Goal: Task Accomplishment & Management: Complete application form

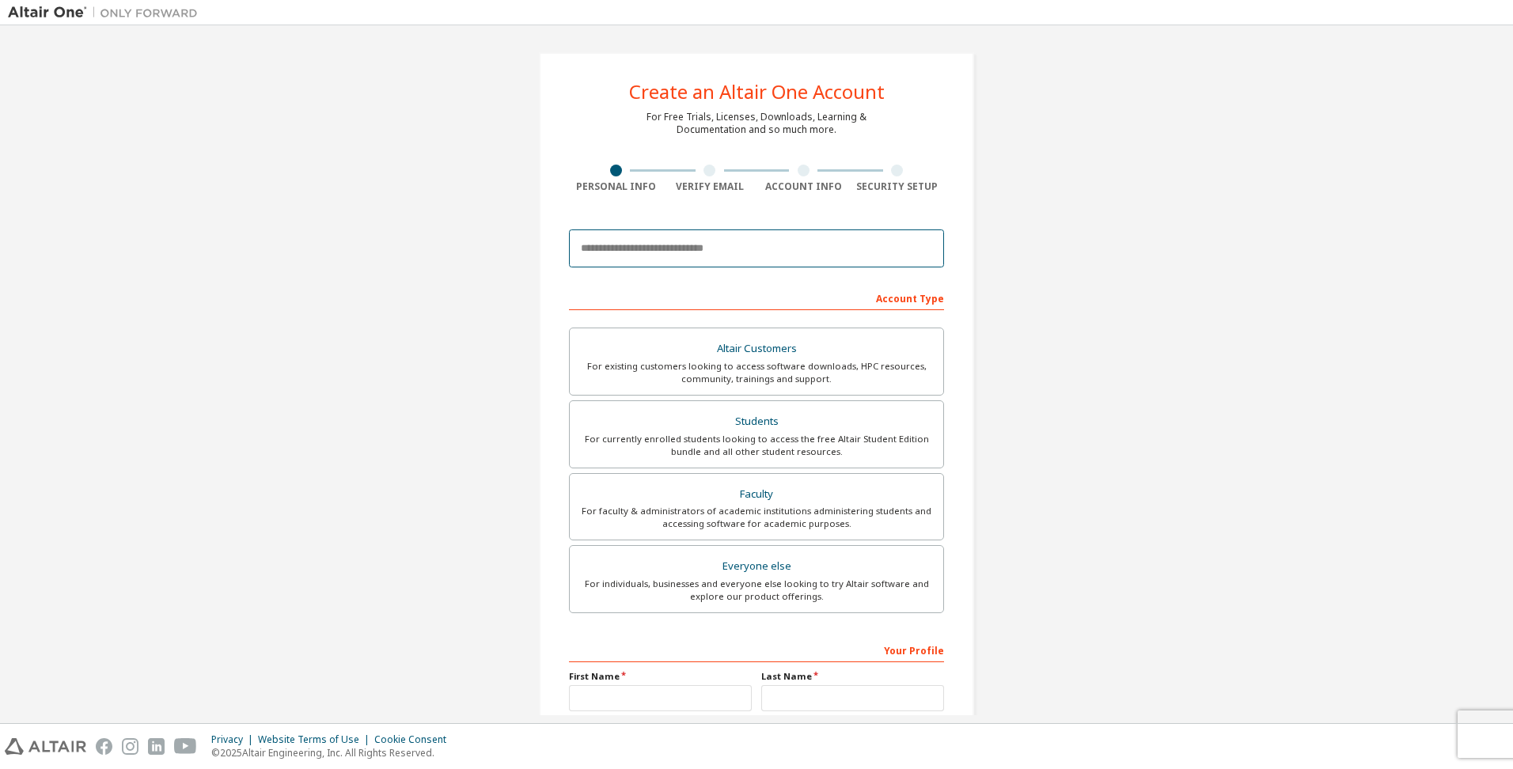
click at [673, 251] on input "email" at bounding box center [756, 249] width 375 height 38
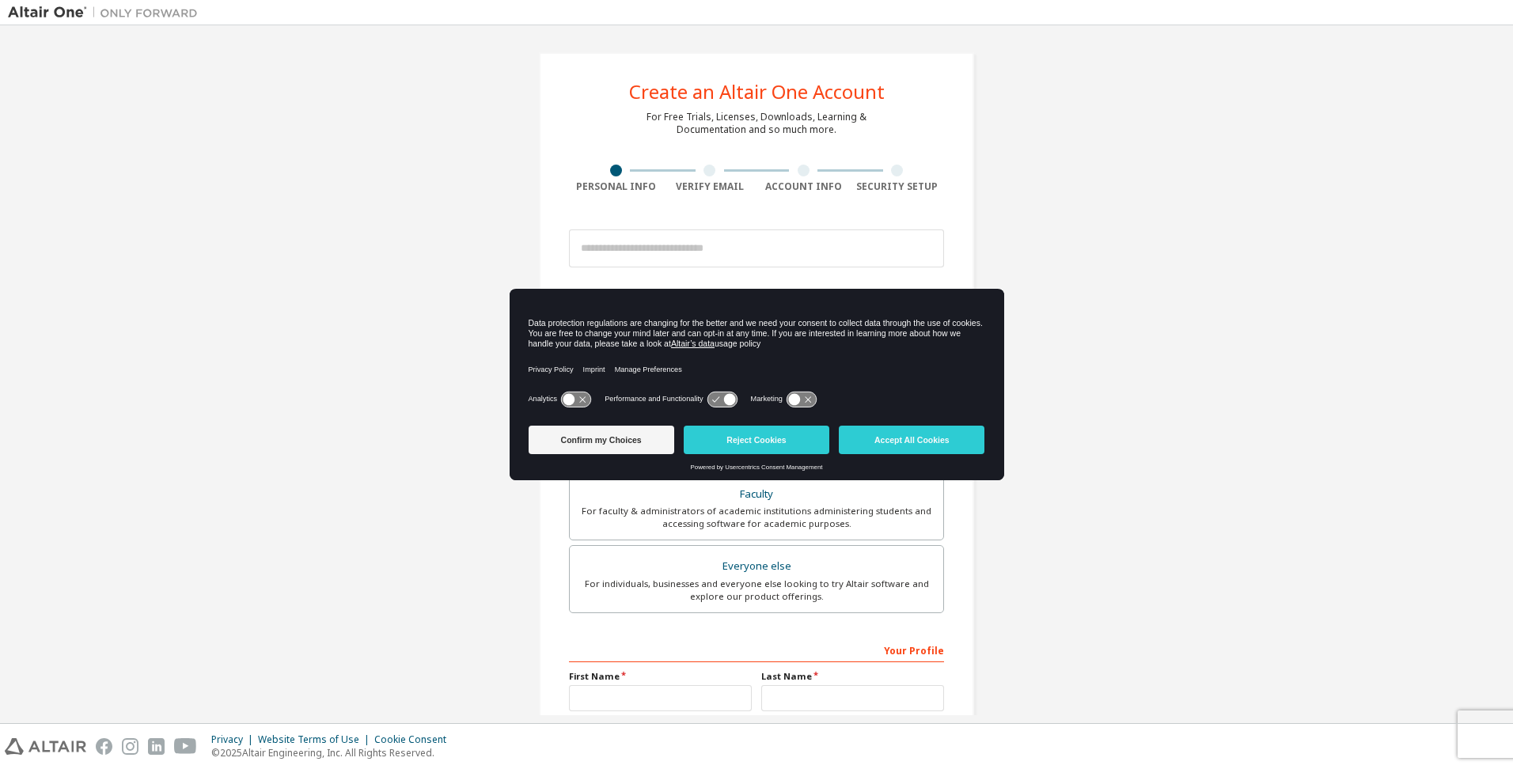
click at [1089, 248] on div "Create an Altair One Account For Free Trials, Licenses, Downloads, Learning & D…" at bounding box center [756, 452] width 1497 height 838
click at [759, 438] on button "Reject Cookies" at bounding box center [757, 440] width 146 height 28
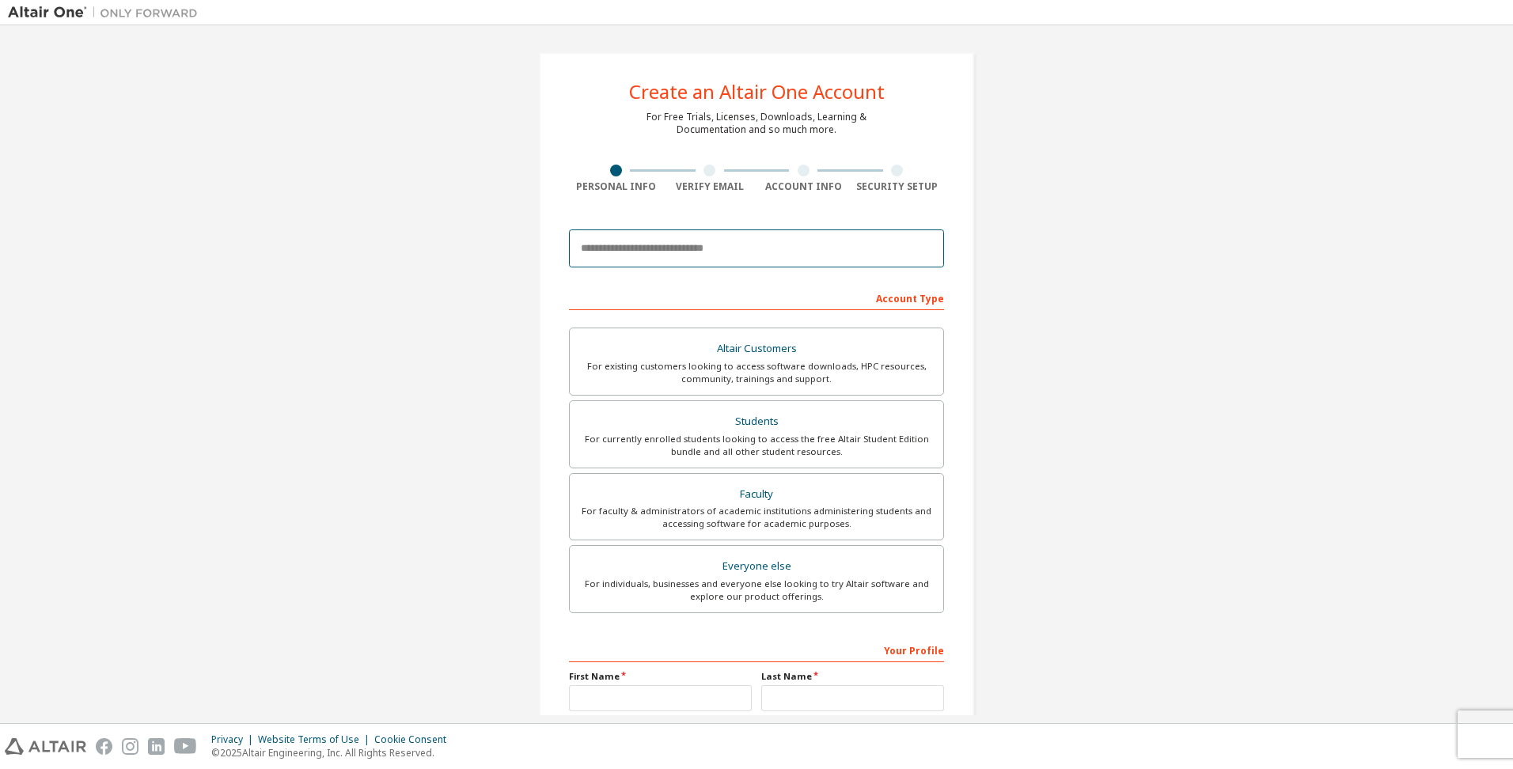
drag, startPoint x: 678, startPoint y: 236, endPoint x: 691, endPoint y: 239, distance: 13.8
click at [678, 237] on input "email" at bounding box center [756, 249] width 375 height 38
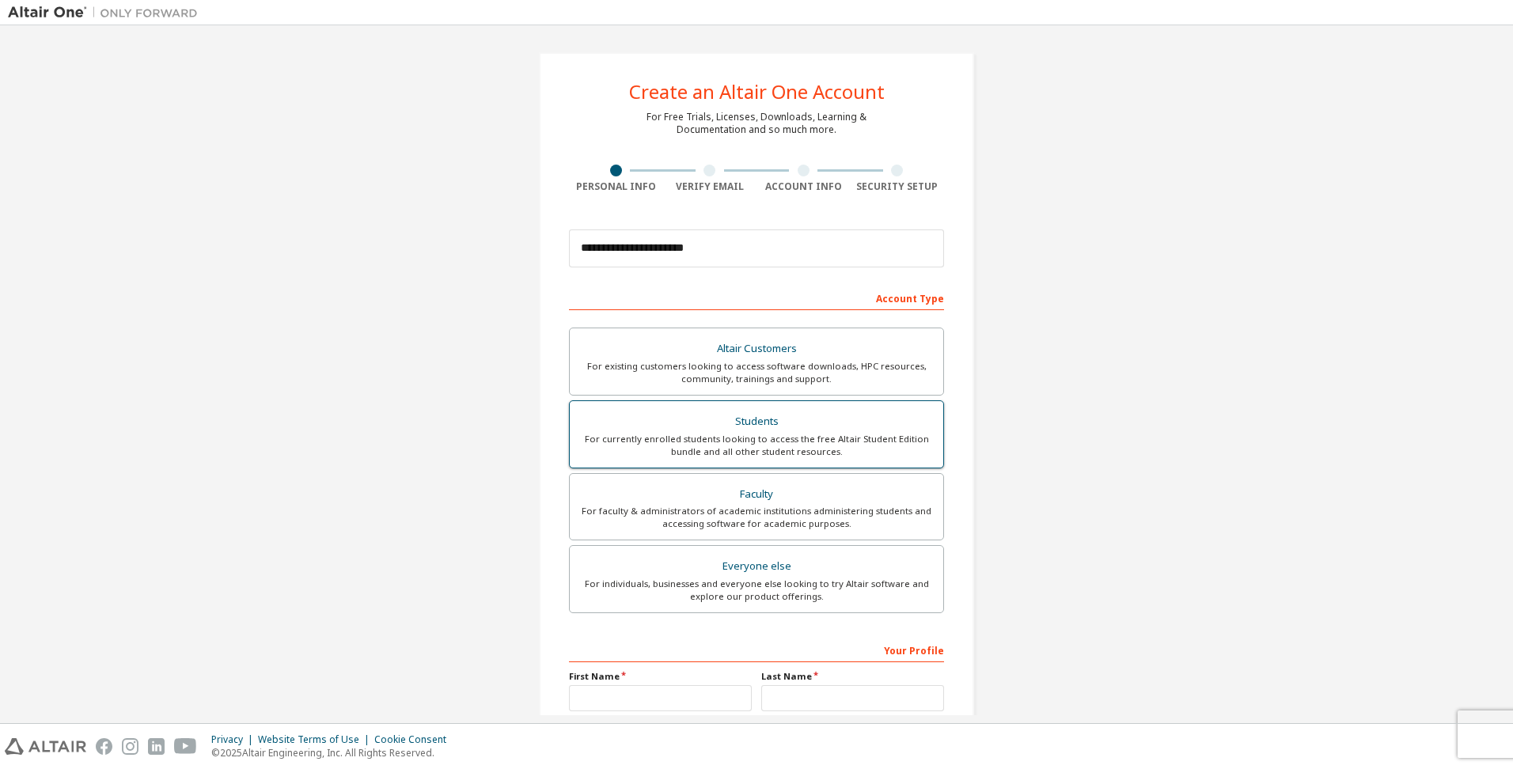
click at [703, 414] on div "Students" at bounding box center [756, 422] width 355 height 22
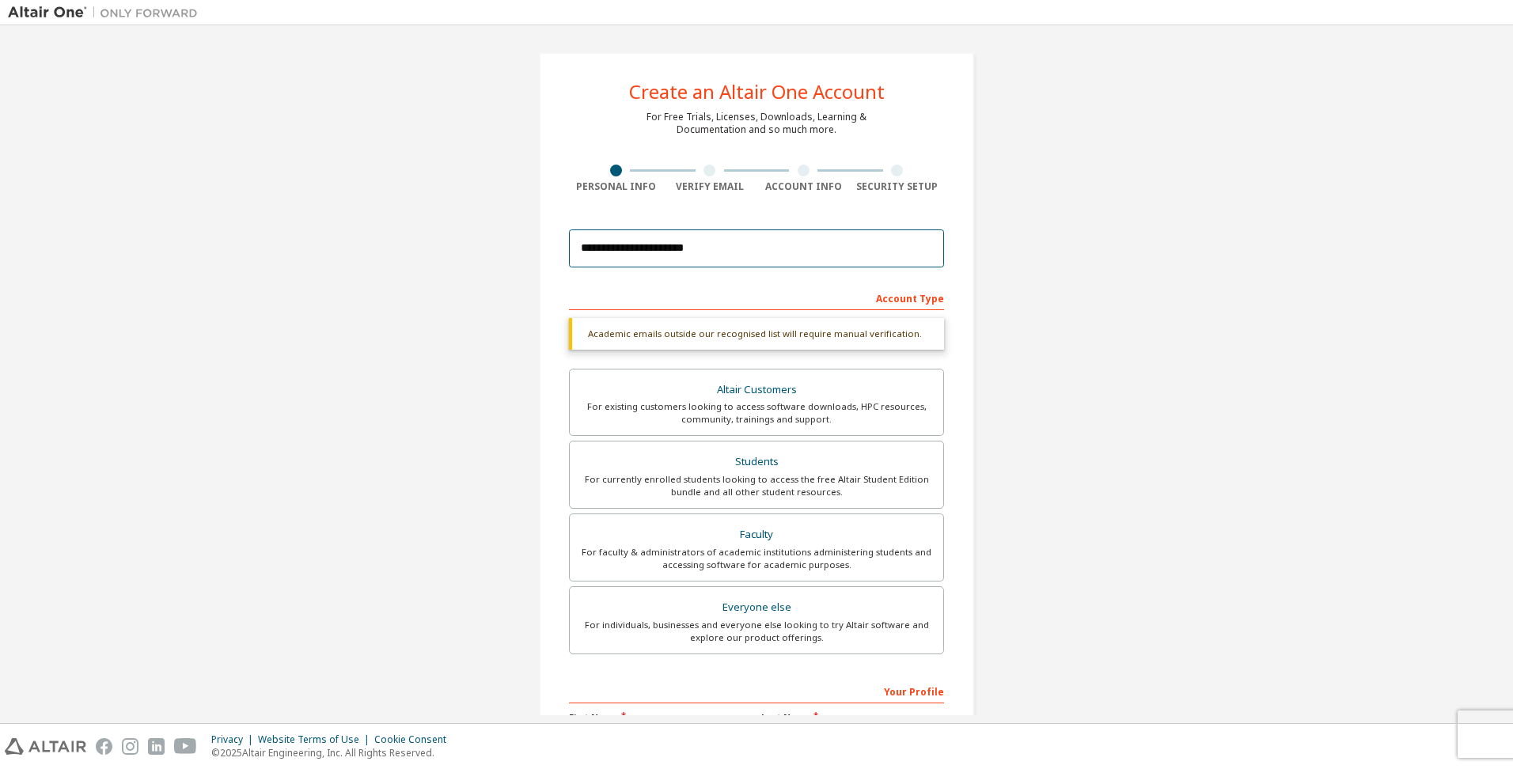
click at [762, 254] on input "**********" at bounding box center [756, 249] width 375 height 38
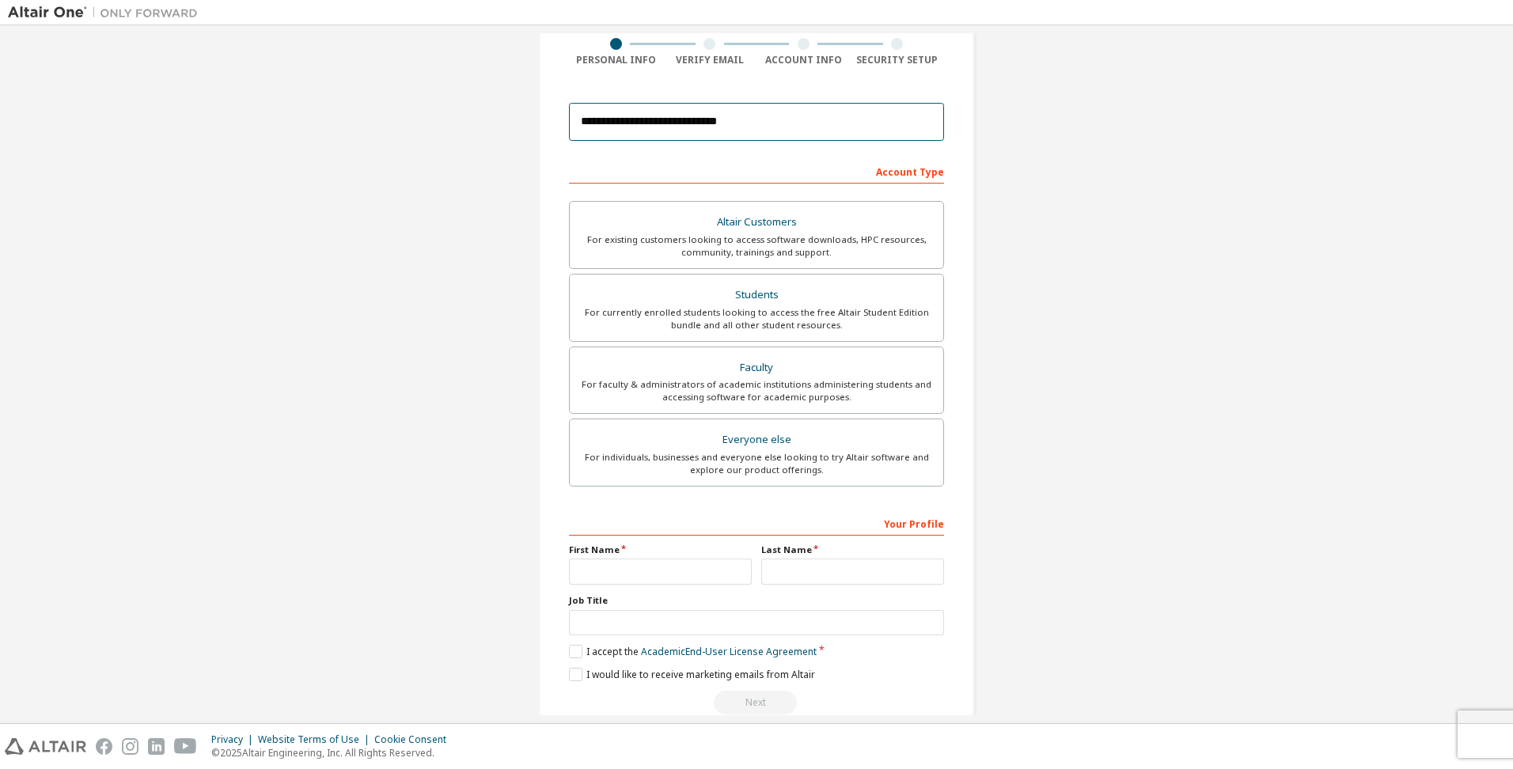
scroll to position [156, 0]
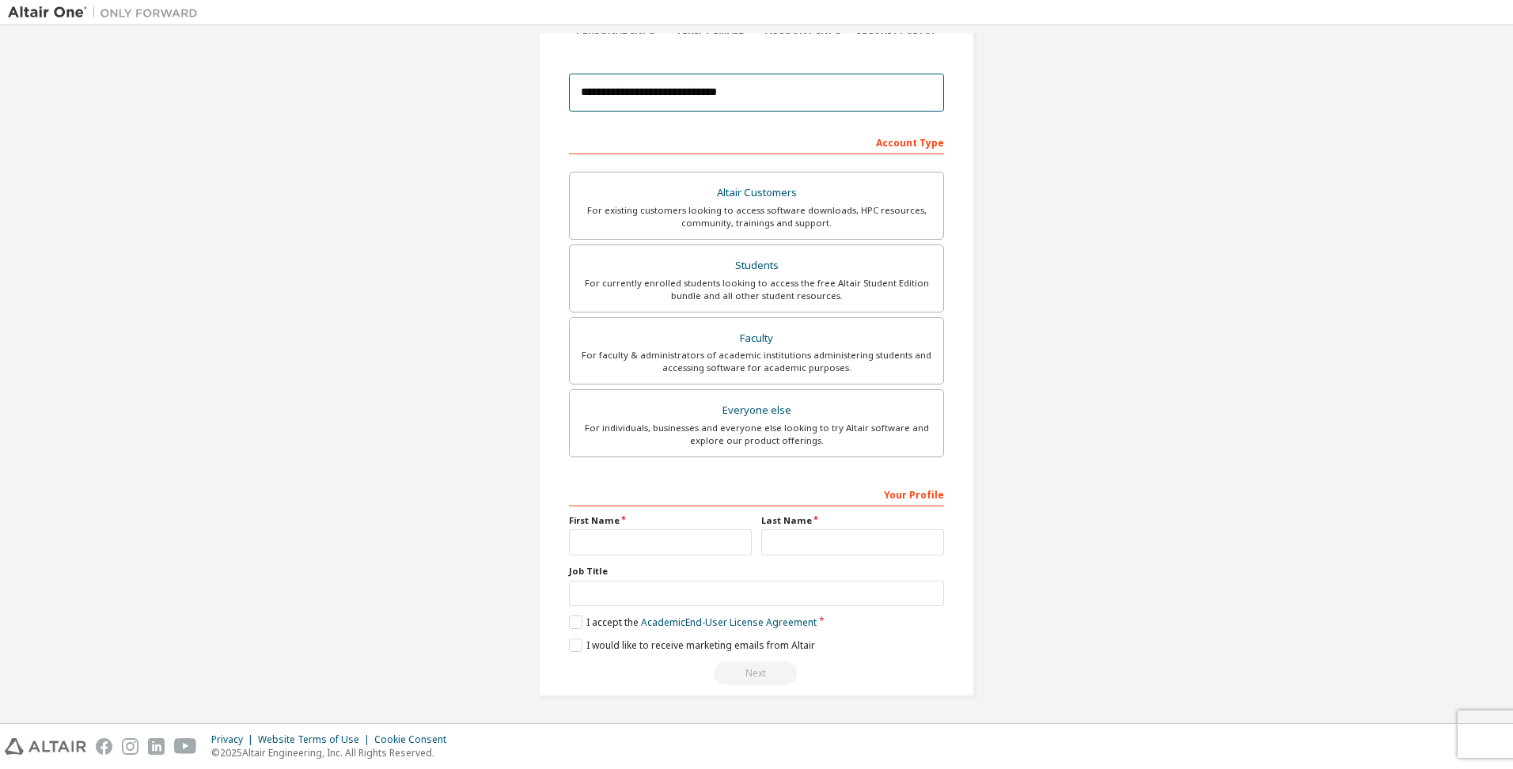
type input "**********"
click at [688, 540] on input "text" at bounding box center [660, 542] width 183 height 26
type input "********"
type input "*******"
type input "*"
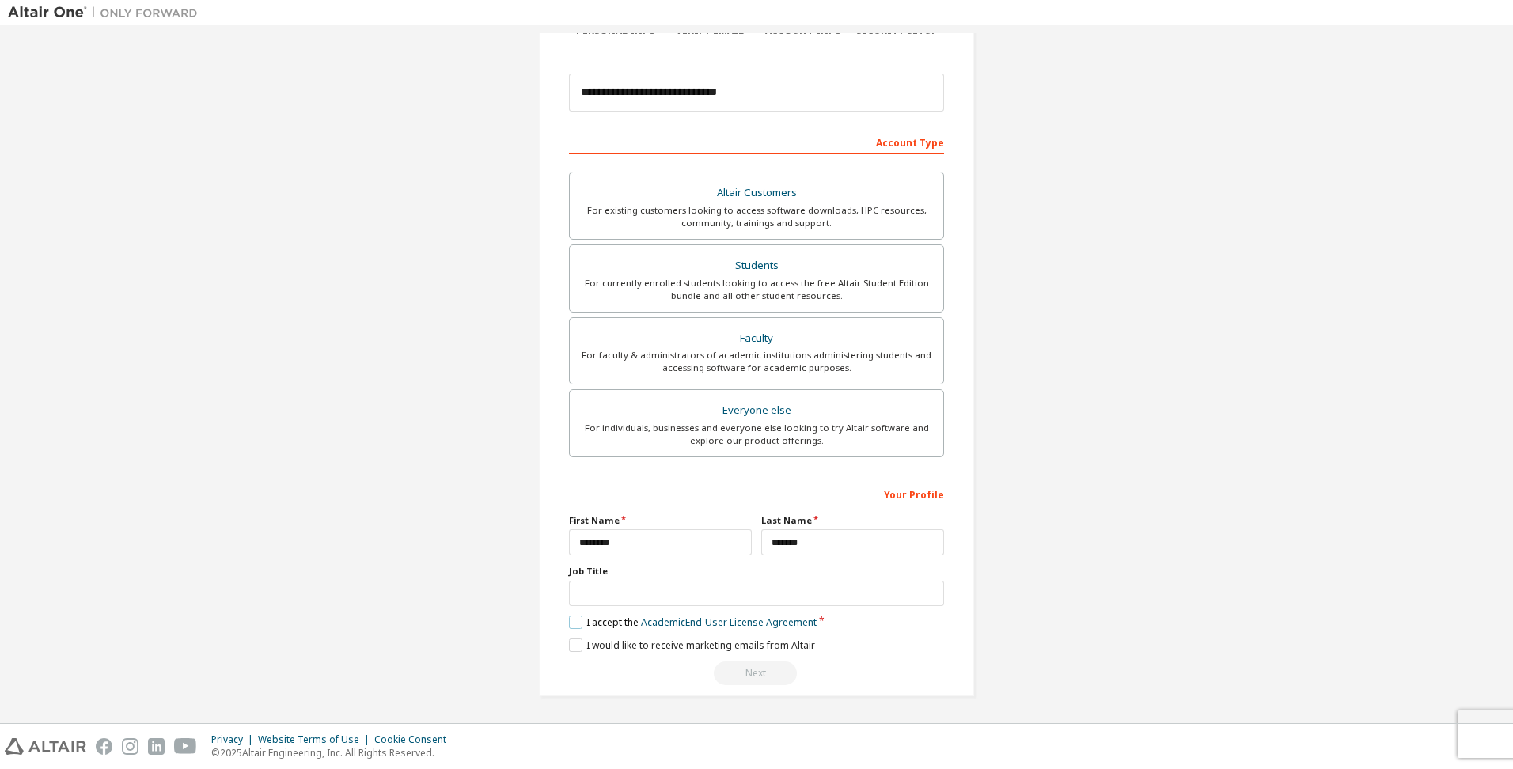
click at [569, 621] on label "I accept the Academic End-User License Agreement" at bounding box center [693, 622] width 248 height 13
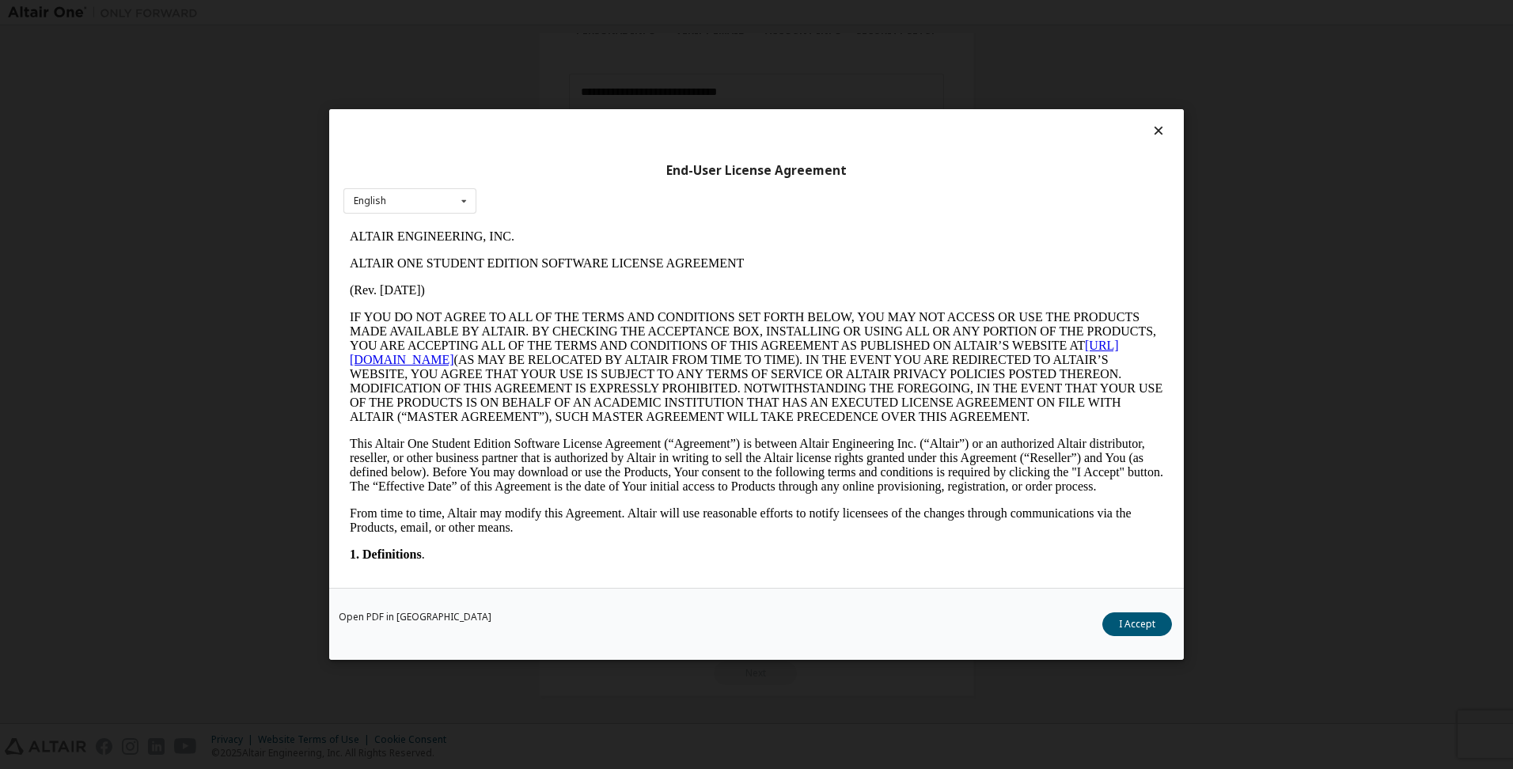
scroll to position [0, 0]
click at [1141, 629] on button "I Accept" at bounding box center [1138, 625] width 70 height 24
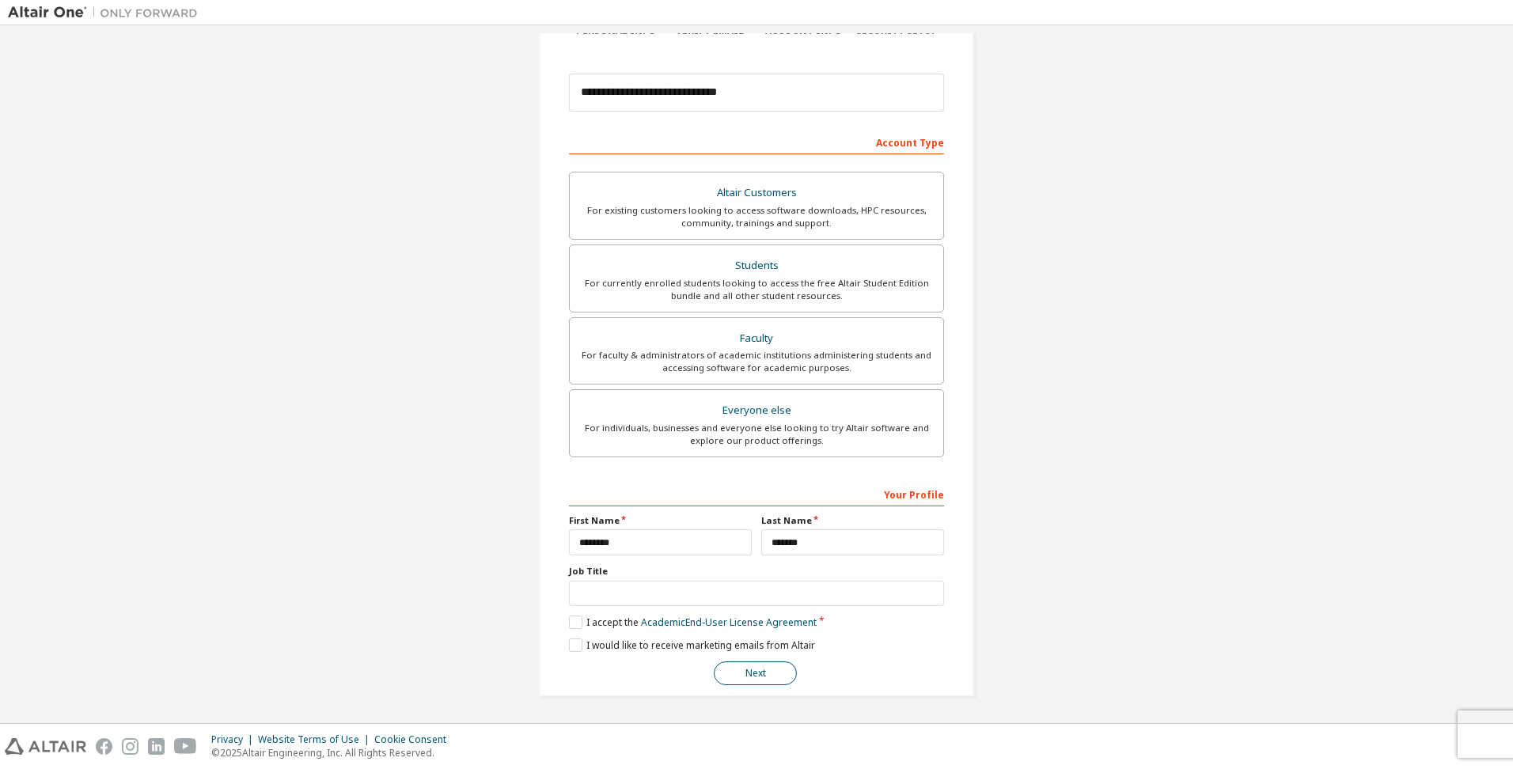
click at [745, 674] on button "Next" at bounding box center [755, 674] width 83 height 24
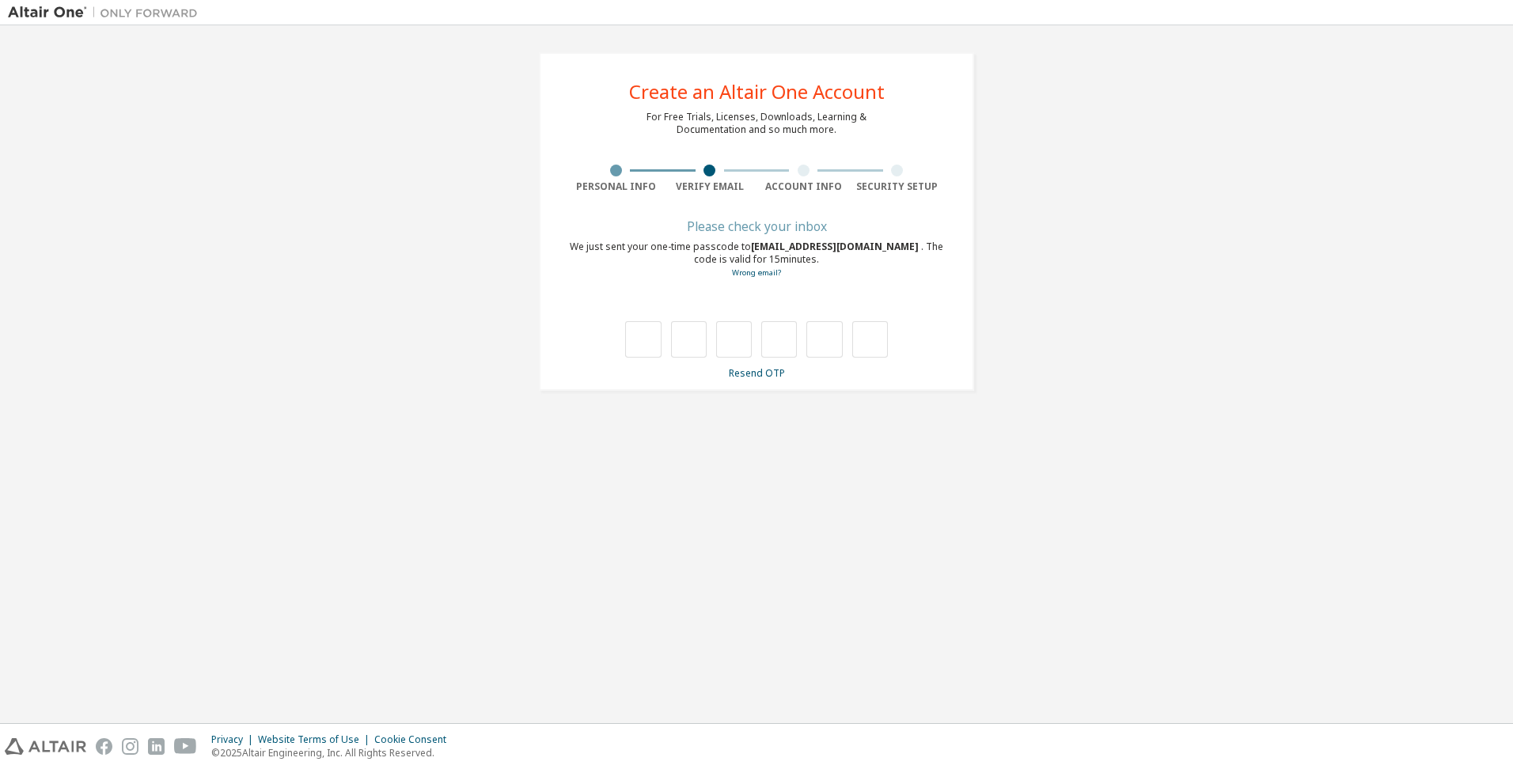
type input "*"
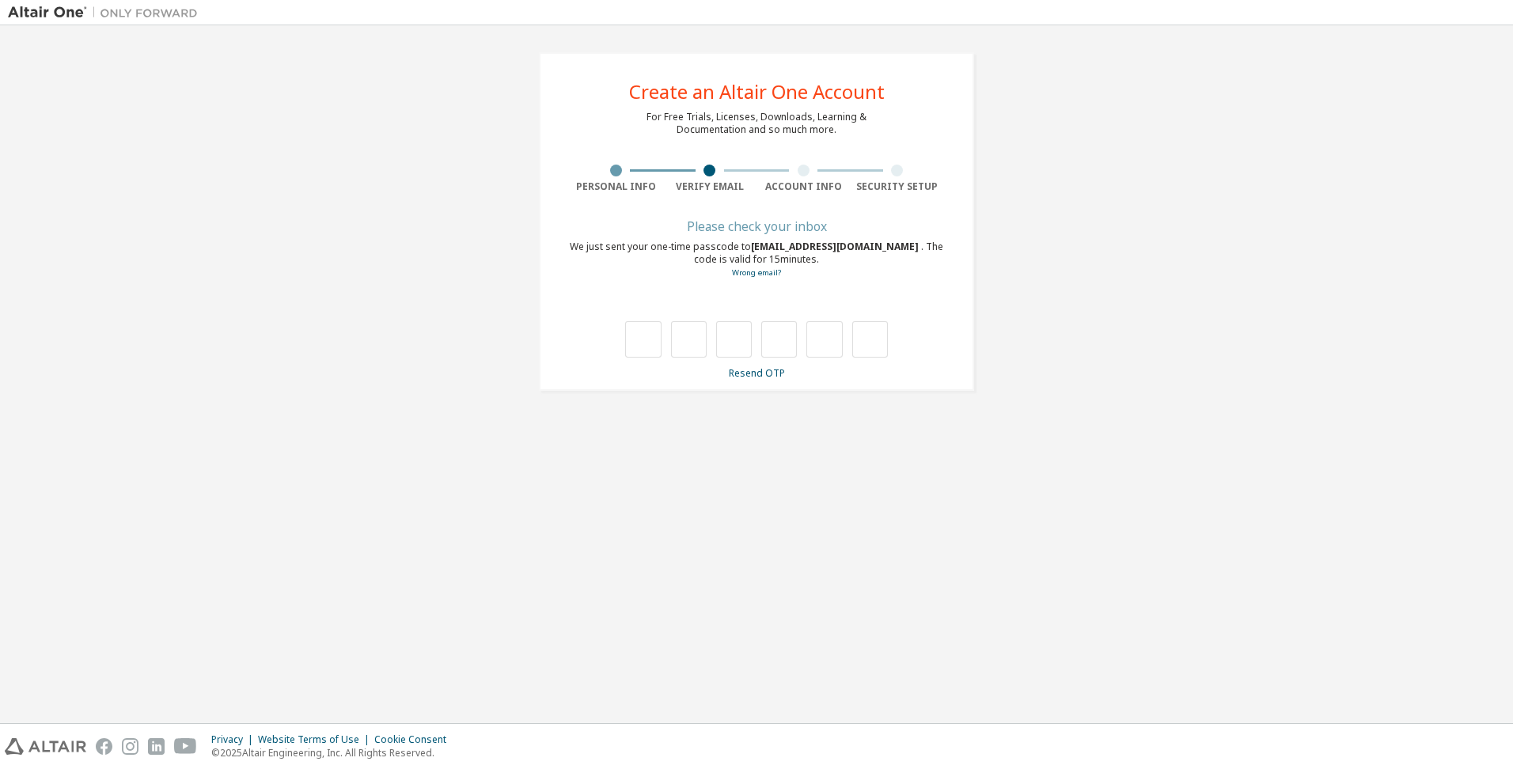
type input "*"
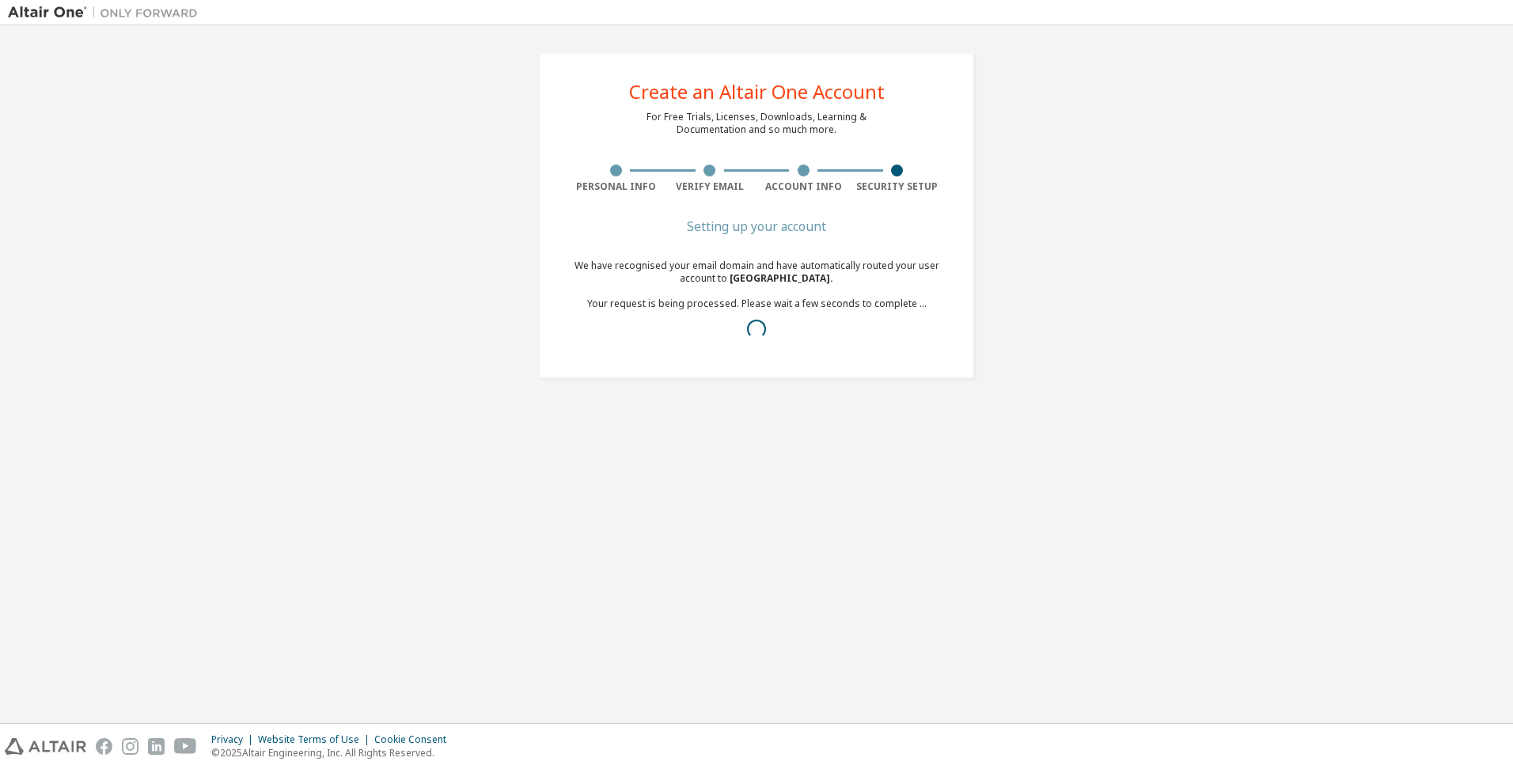
click at [782, 307] on div "We have recognised your email domain and have automatically routed your user ac…" at bounding box center [756, 304] width 375 height 89
drag, startPoint x: 775, startPoint y: 328, endPoint x: 748, endPoint y: 327, distance: 26.9
click at [748, 327] on div at bounding box center [756, 329] width 375 height 19
drag, startPoint x: 759, startPoint y: 335, endPoint x: 751, endPoint y: 366, distance: 31.9
click at [751, 366] on div "Congratulations! We have recognised your email domain and have automatically ro…" at bounding box center [756, 301] width 375 height 158
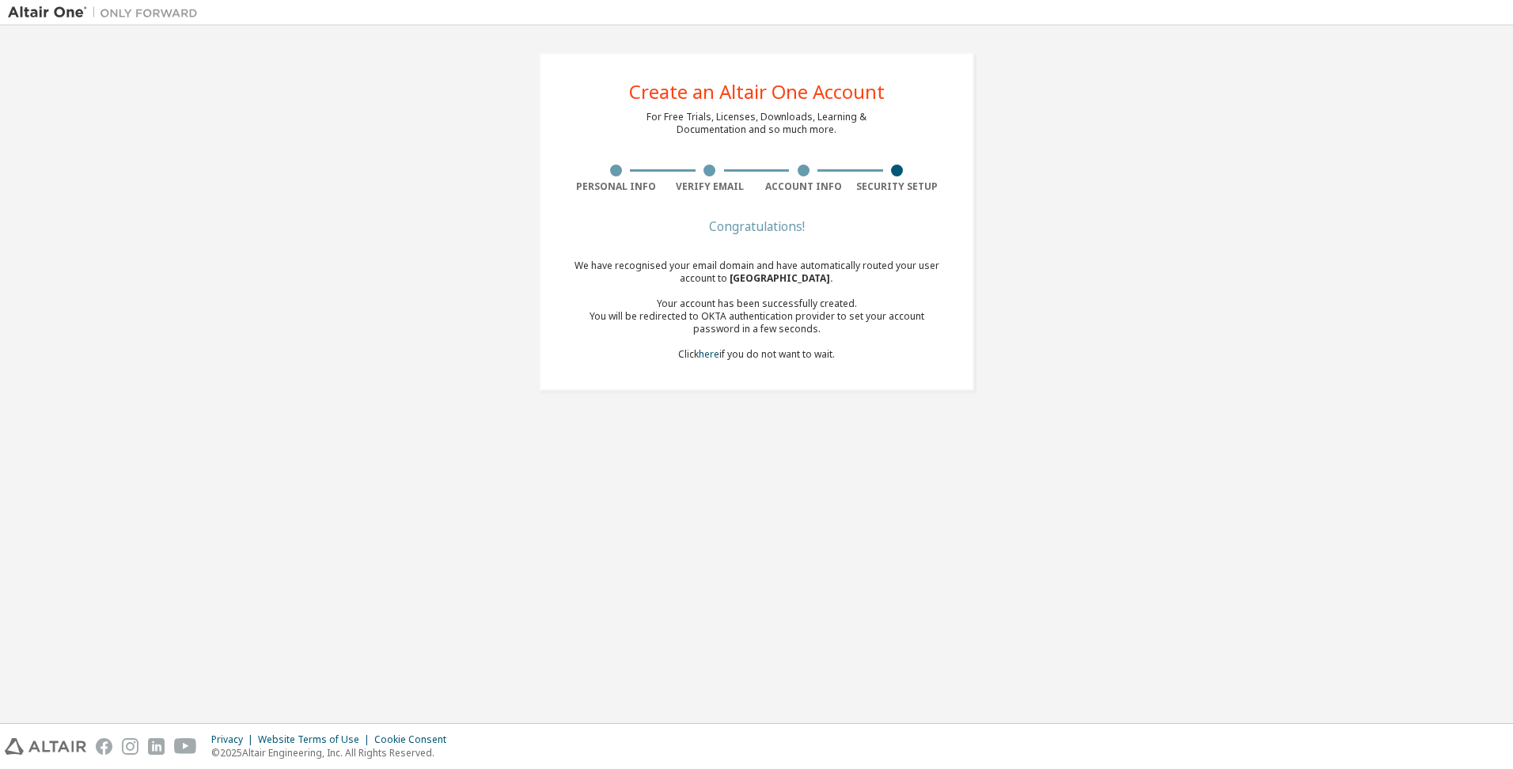
click at [738, 427] on div "Create an Altair One Account For Free Trials, Licenses, Downloads, Learning & D…" at bounding box center [756, 374] width 1497 height 682
click at [713, 355] on link "here" at bounding box center [709, 353] width 21 height 13
